Goal: Register for event/course

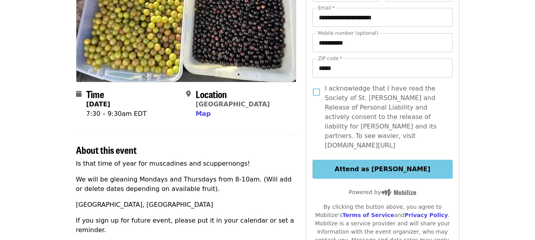
scroll to position [118, 0]
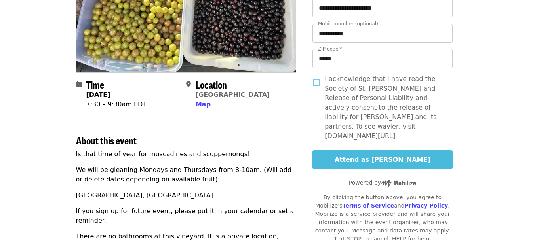
click at [382, 151] on button "Attend as [PERSON_NAME]" at bounding box center [383, 160] width 140 height 19
click at [393, 151] on button "Attend as [PERSON_NAME]" at bounding box center [383, 160] width 140 height 19
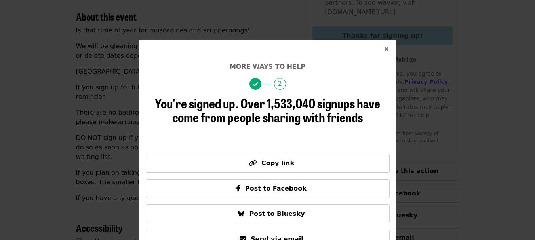
scroll to position [243, 0]
click at [384, 49] on icon "times icon" at bounding box center [386, 50] width 5 height 8
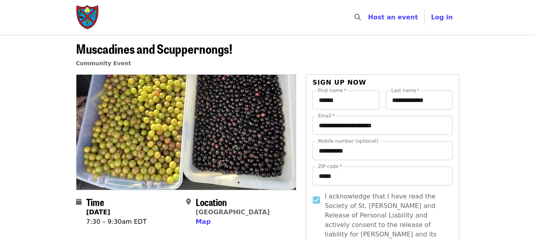
scroll to position [19, 0]
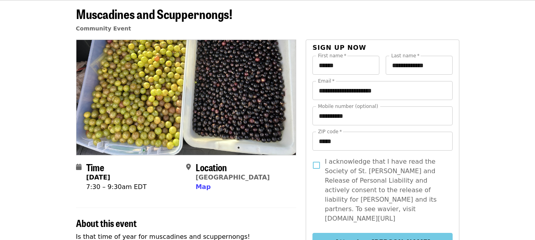
scroll to position [3, 0]
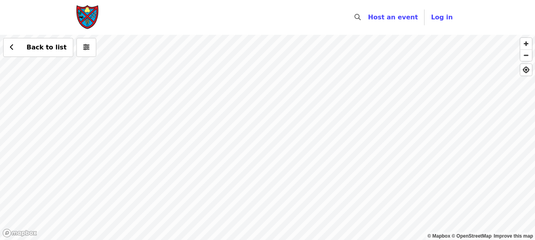
click at [274, 137] on div "Back to list" at bounding box center [267, 138] width 535 height 206
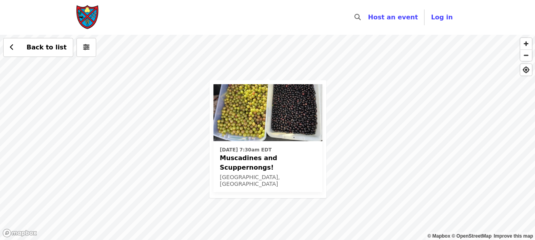
click at [250, 158] on span "Muscadines and Scuppernongs!" at bounding box center [268, 163] width 96 height 19
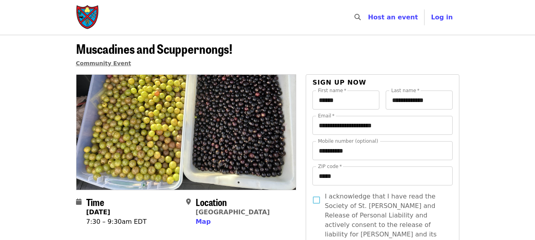
click at [86, 63] on span "Community Event" at bounding box center [103, 63] width 55 height 6
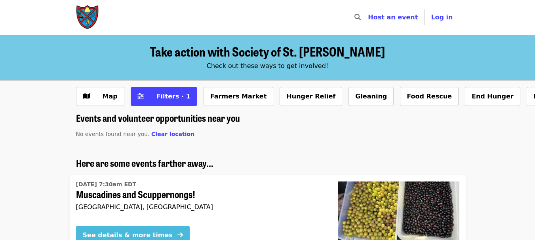
click at [140, 235] on div "See details & more times" at bounding box center [128, 236] width 90 height 10
